Goal: Information Seeking & Learning: Learn about a topic

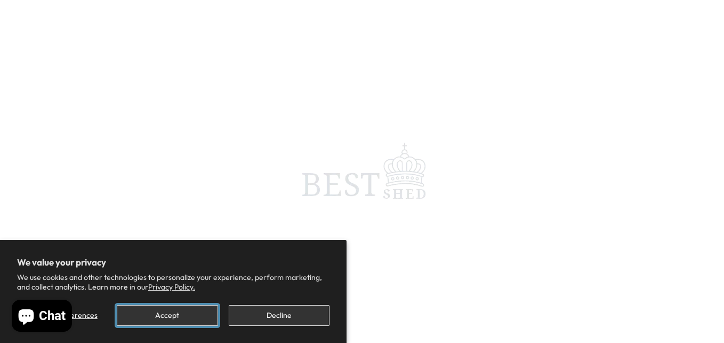
click at [193, 316] on button "Accept" at bounding box center [167, 315] width 101 height 21
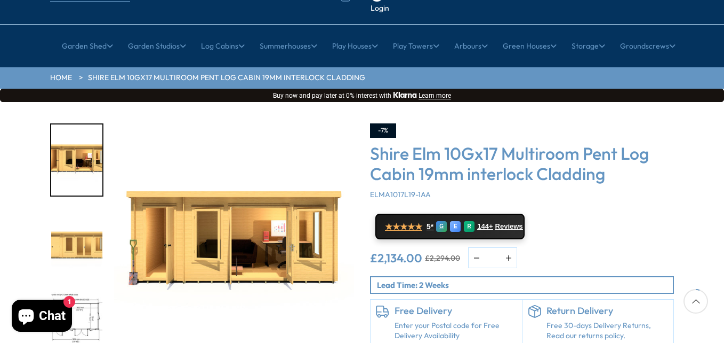
scroll to position [107, 0]
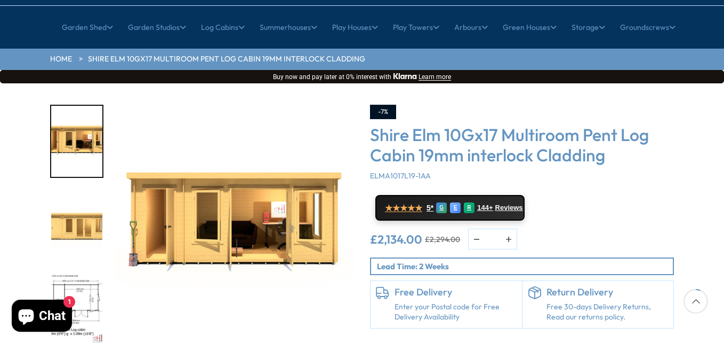
click at [356, 182] on div "Click To Expand Click To Expand Click To Expand Click To Expand Click To Expand…" at bounding box center [202, 237] width 320 height 264
click at [66, 192] on img "2 / 10" at bounding box center [76, 224] width 51 height 71
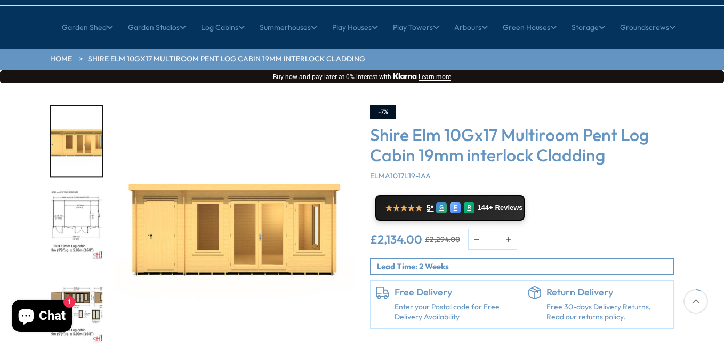
click at [73, 189] on img "3 / 10" at bounding box center [76, 224] width 51 height 71
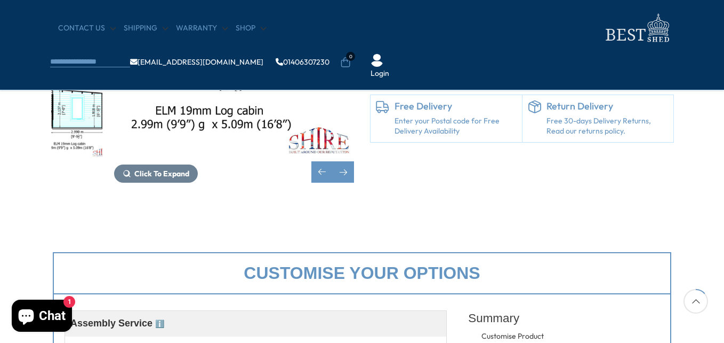
scroll to position [160, 0]
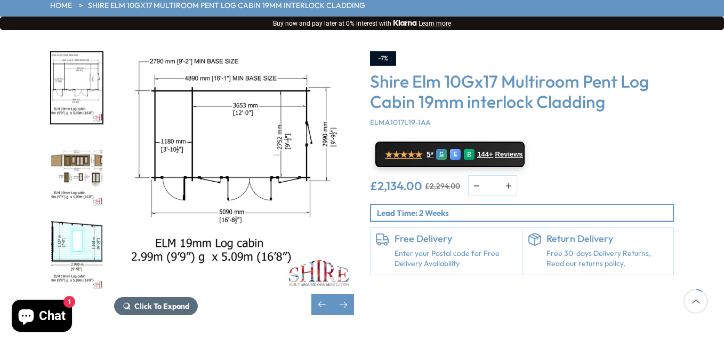
click at [157, 301] on span "Click To Expand" at bounding box center [161, 306] width 55 height 10
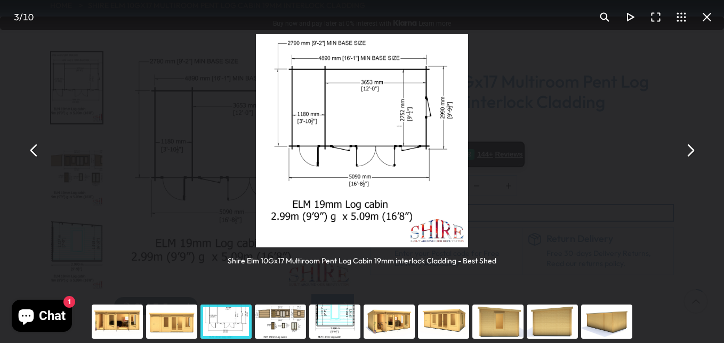
click at [288, 323] on div "You can close this modal content with the ESC key" at bounding box center [280, 321] width 54 height 43
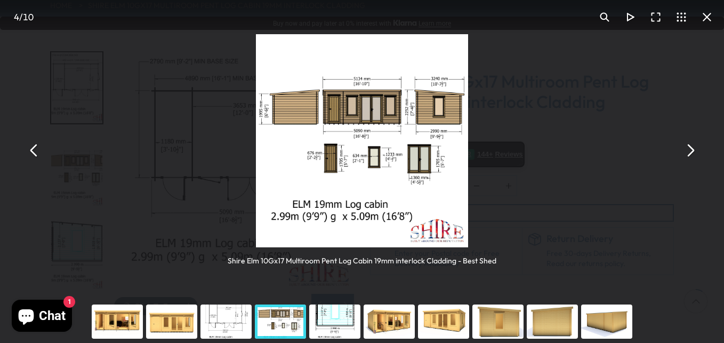
click at [324, 323] on div "You can close this modal content with the ESC key" at bounding box center [335, 321] width 54 height 43
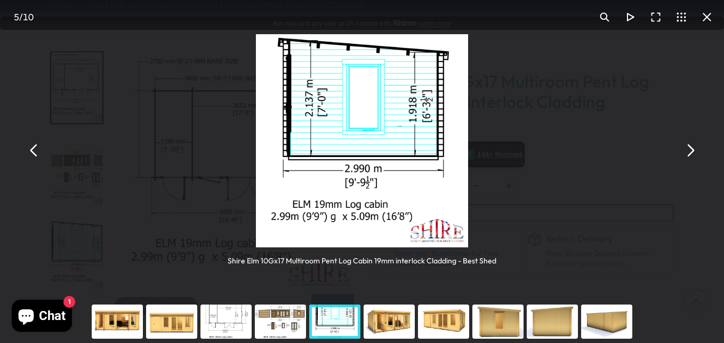
click at [377, 328] on div "You can close this modal content with the ESC key" at bounding box center [389, 321] width 54 height 43
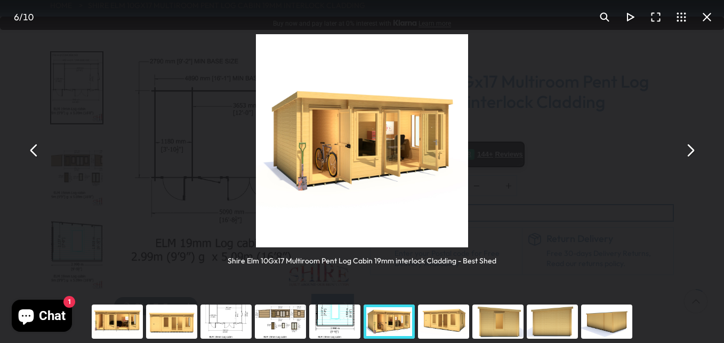
click at [443, 324] on div "You can close this modal content with the ESC key" at bounding box center [444, 321] width 54 height 43
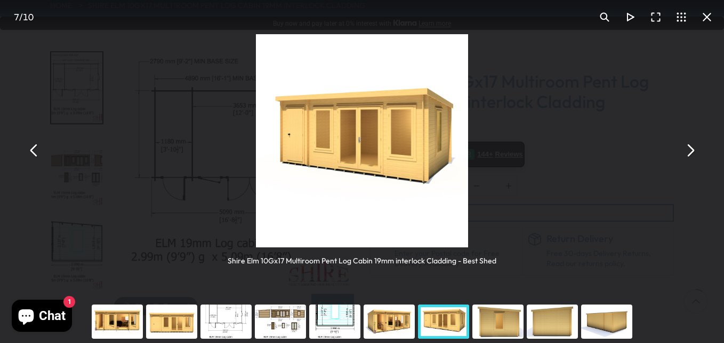
click at [501, 315] on div "You can close this modal content with the ESC key" at bounding box center [498, 321] width 54 height 43
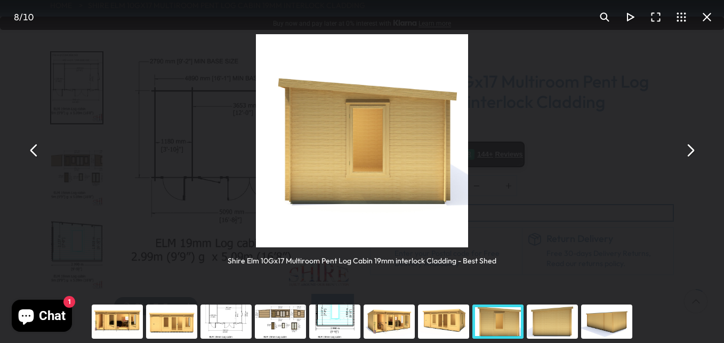
drag, startPoint x: 501, startPoint y: 315, endPoint x: 321, endPoint y: 323, distance: 180.5
click at [321, 323] on div "You can close this modal content with the ESC key" at bounding box center [450, 321] width 721 height 43
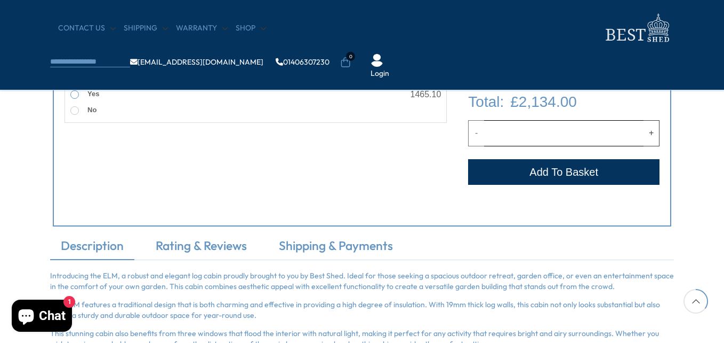
scroll to position [587, 0]
